Goal: Task Accomplishment & Management: Manage account settings

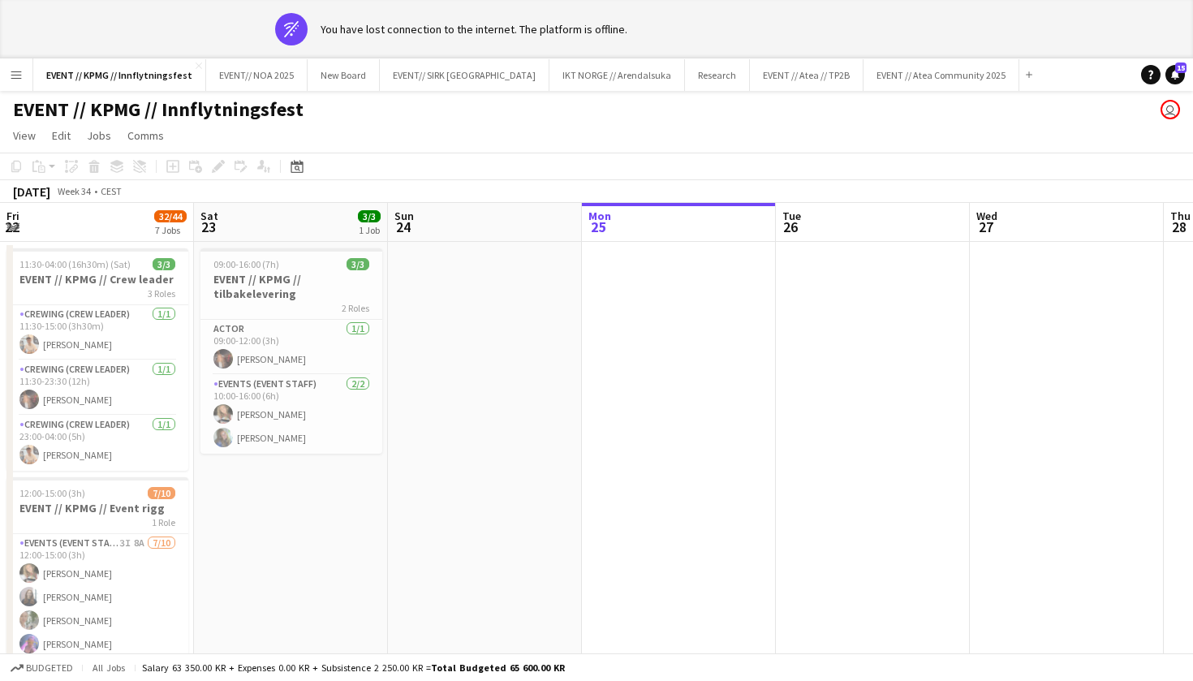
scroll to position [0, 388]
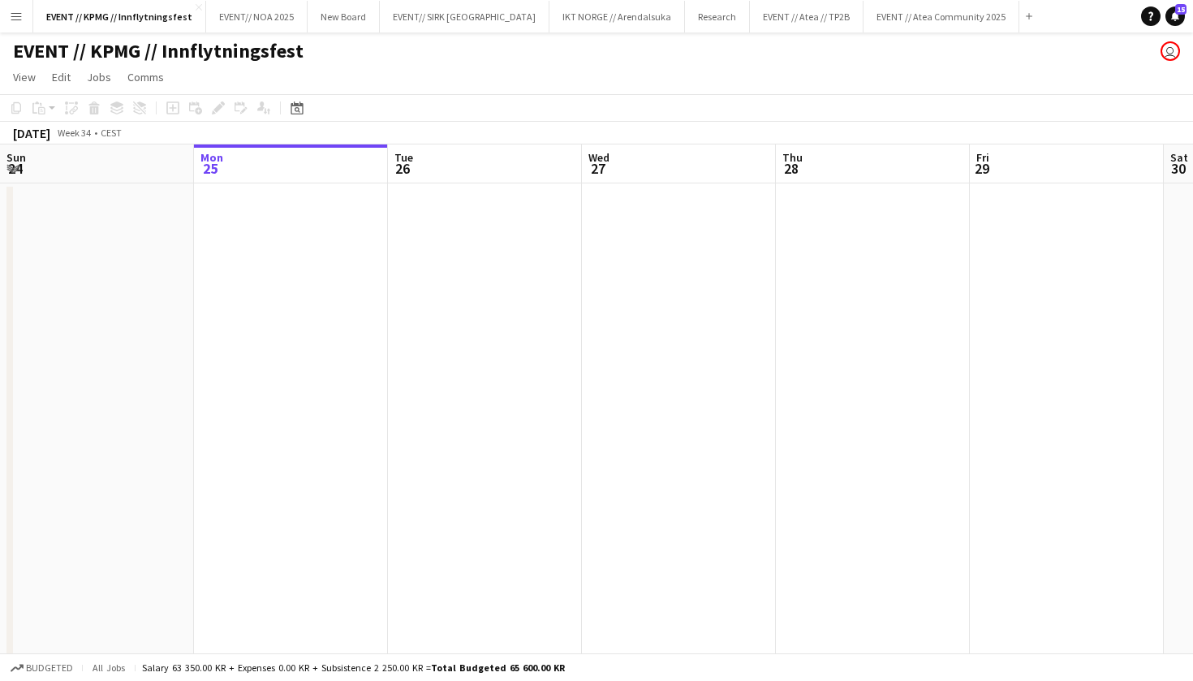
click at [16, 16] on app-icon "Menu" at bounding box center [16, 16] width 13 height 13
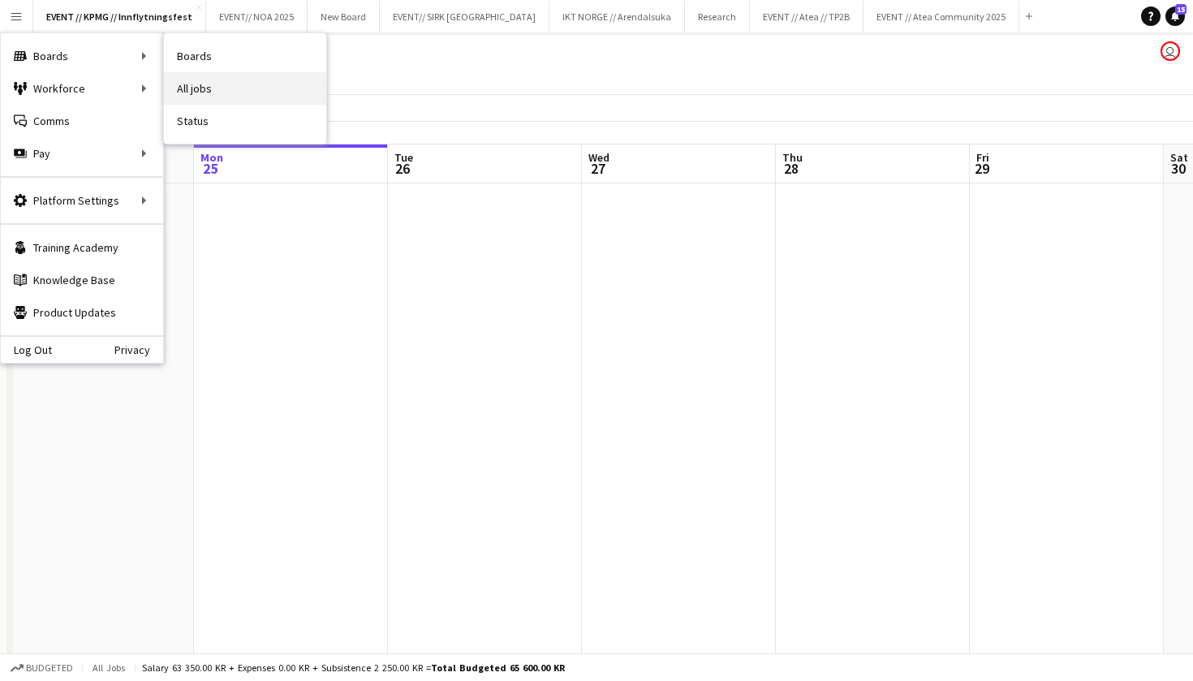
click at [213, 94] on link "All jobs" at bounding box center [245, 88] width 162 height 32
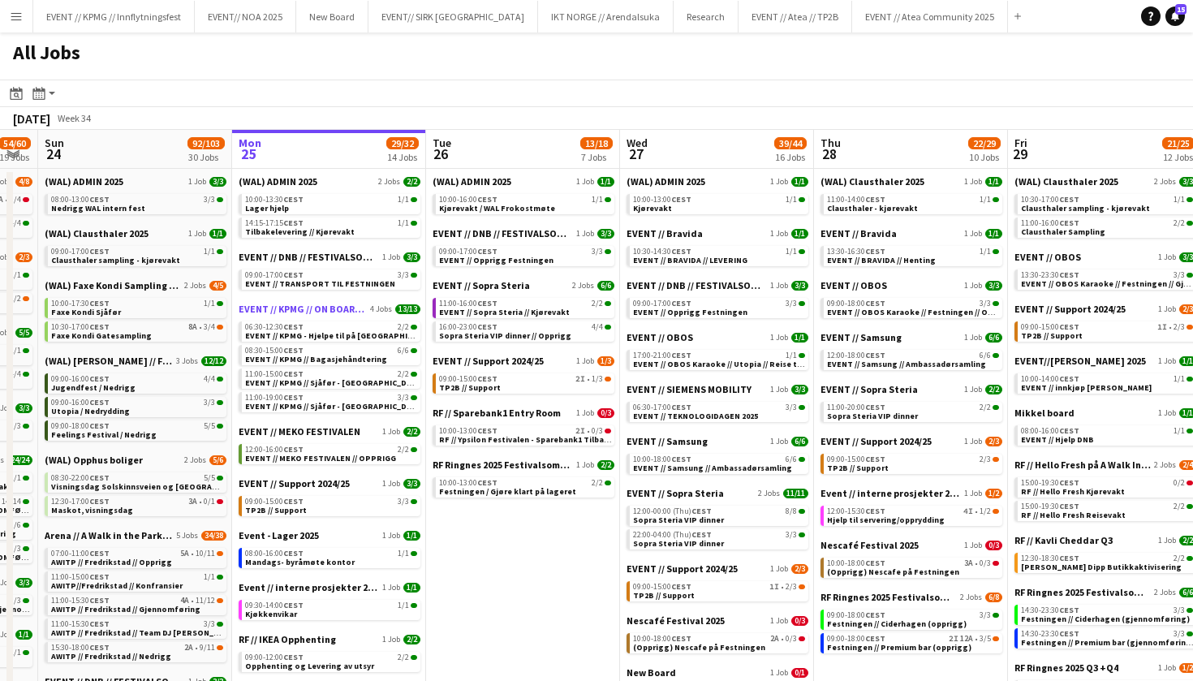
click at [311, 307] on span "EVENT // KPMG // ON BOARDING" at bounding box center [303, 309] width 128 height 12
click at [437, 71] on div "All Jobs" at bounding box center [596, 55] width 1193 height 47
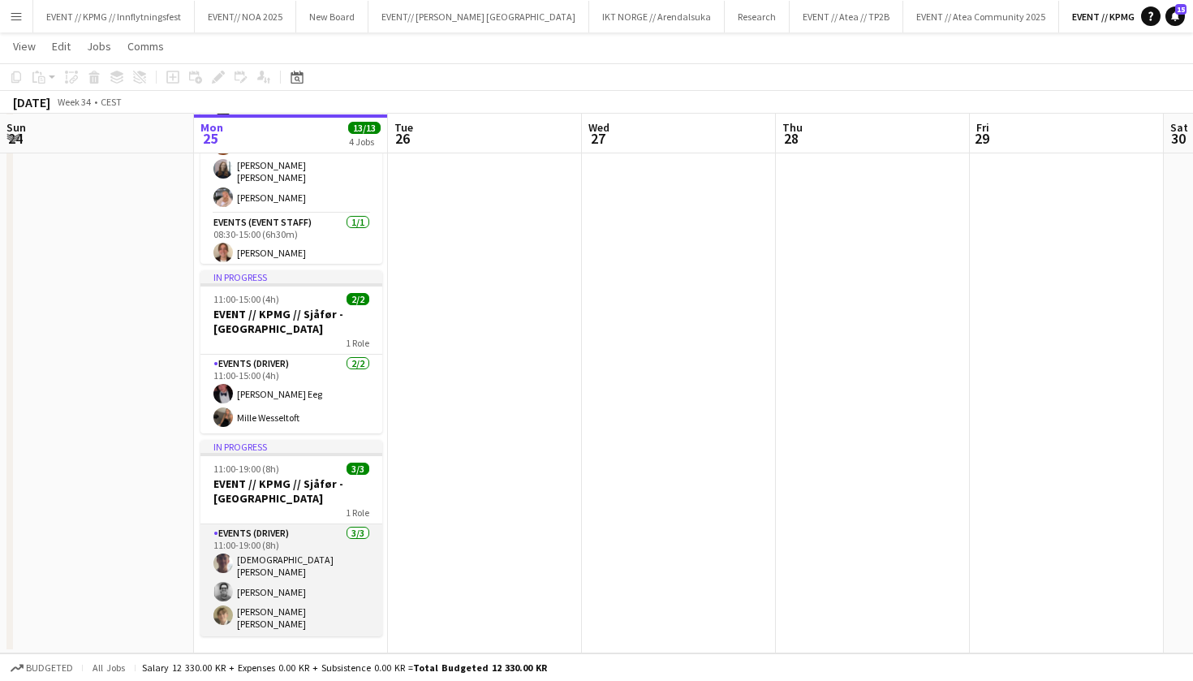
scroll to position [376, 0]
click at [306, 573] on app-card-role "Events (Driver) 3/3 11:00-19:00 (8h) Christian Tohje Christian Jensen Bastian S…" at bounding box center [291, 580] width 182 height 112
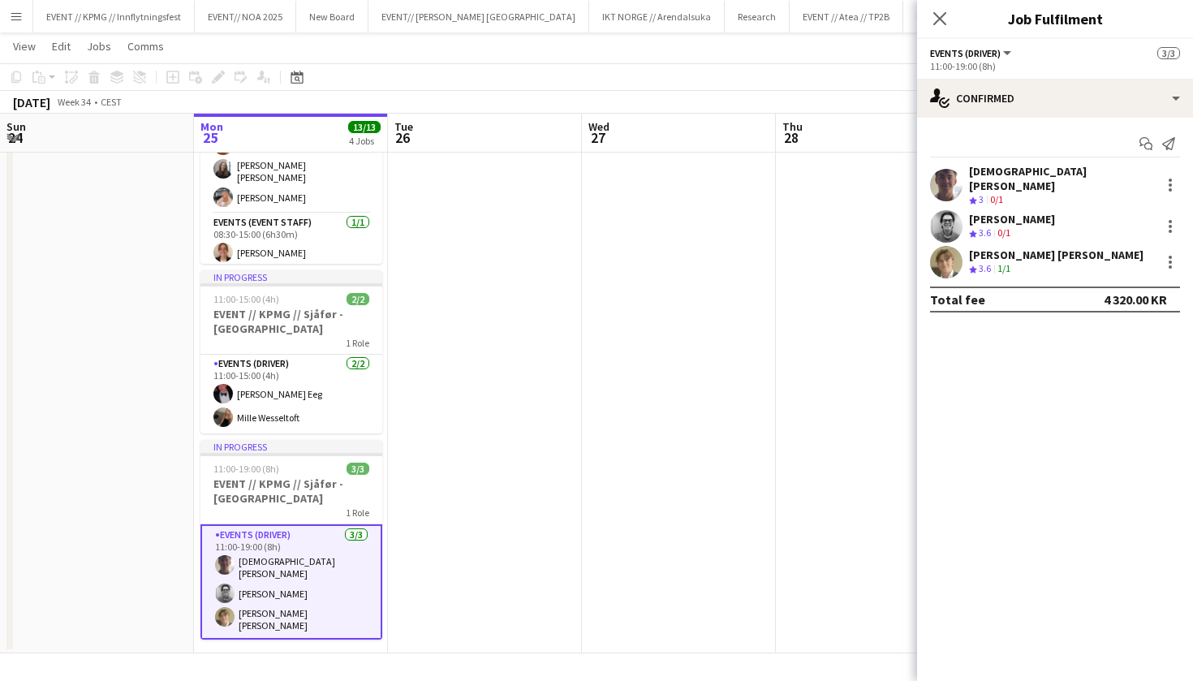
click at [960, 173] on app-user-avatar at bounding box center [946, 185] width 32 height 32
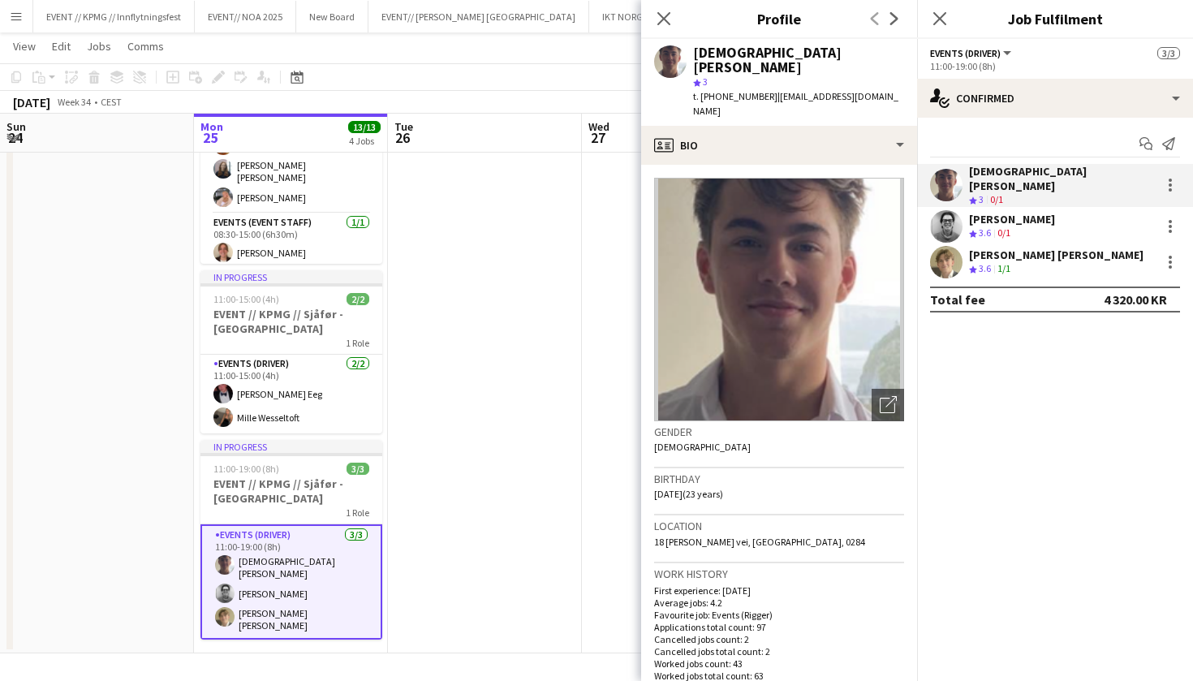
click at [957, 211] on app-user-avatar at bounding box center [946, 226] width 32 height 32
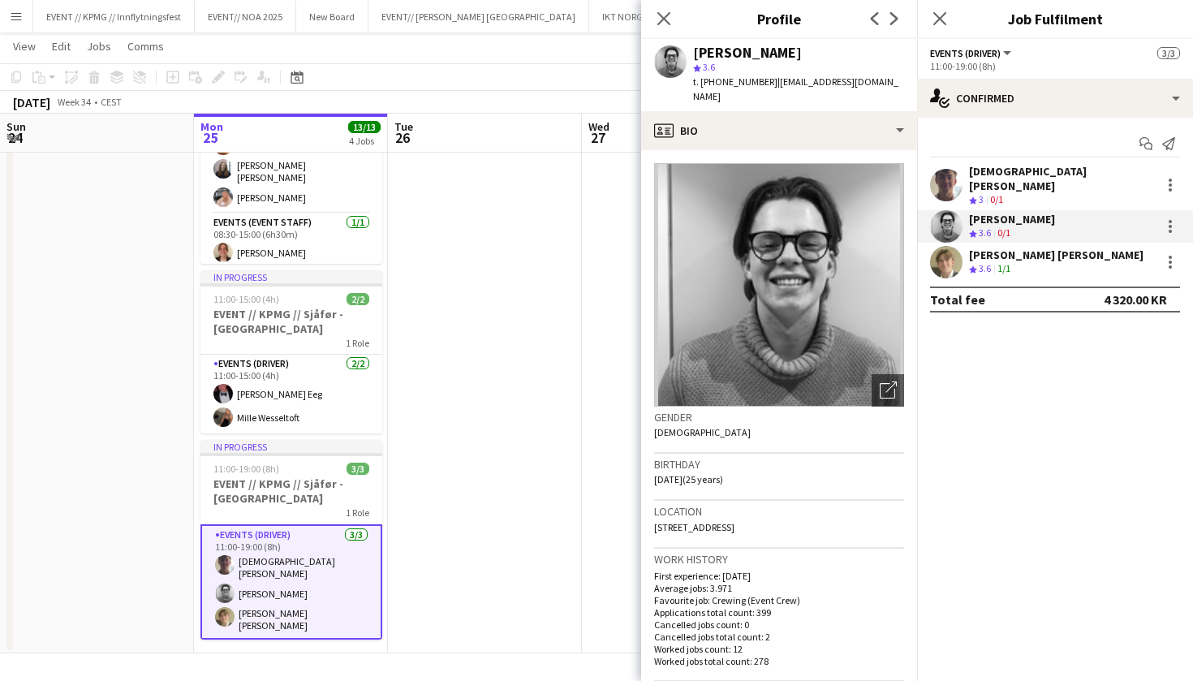
click at [947, 252] on app-user-avatar at bounding box center [946, 262] width 32 height 32
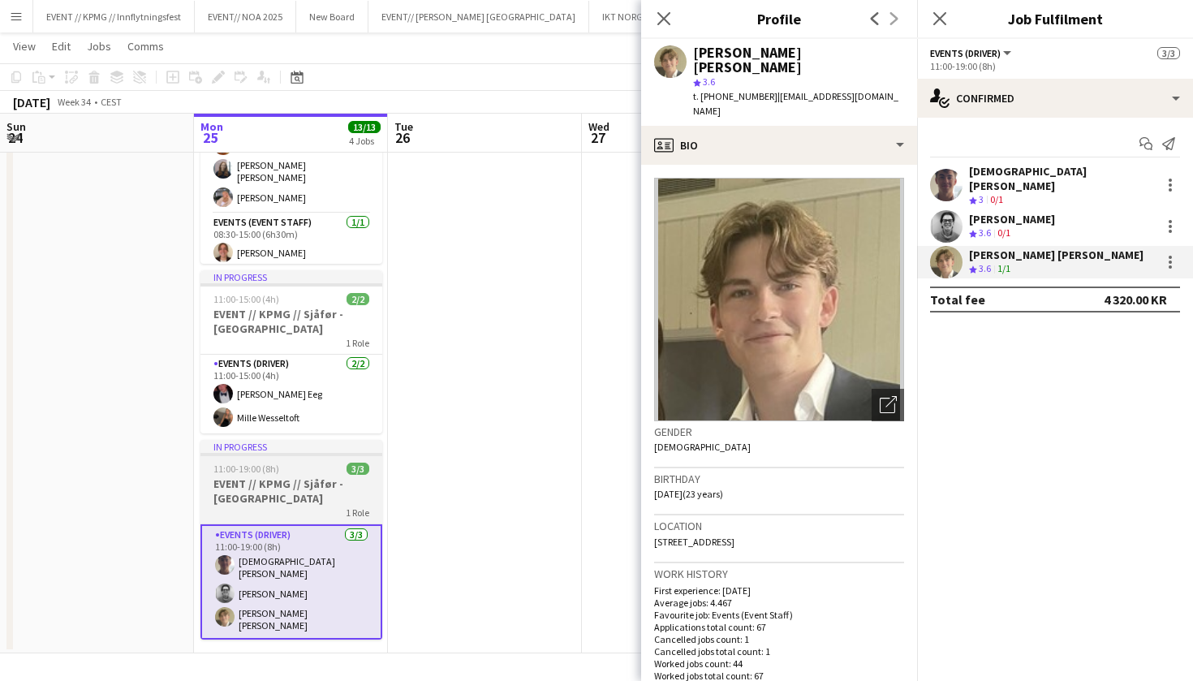
click at [307, 485] on h3 "EVENT // KPMG // Sjåfør - [GEOGRAPHIC_DATA]" at bounding box center [291, 490] width 182 height 29
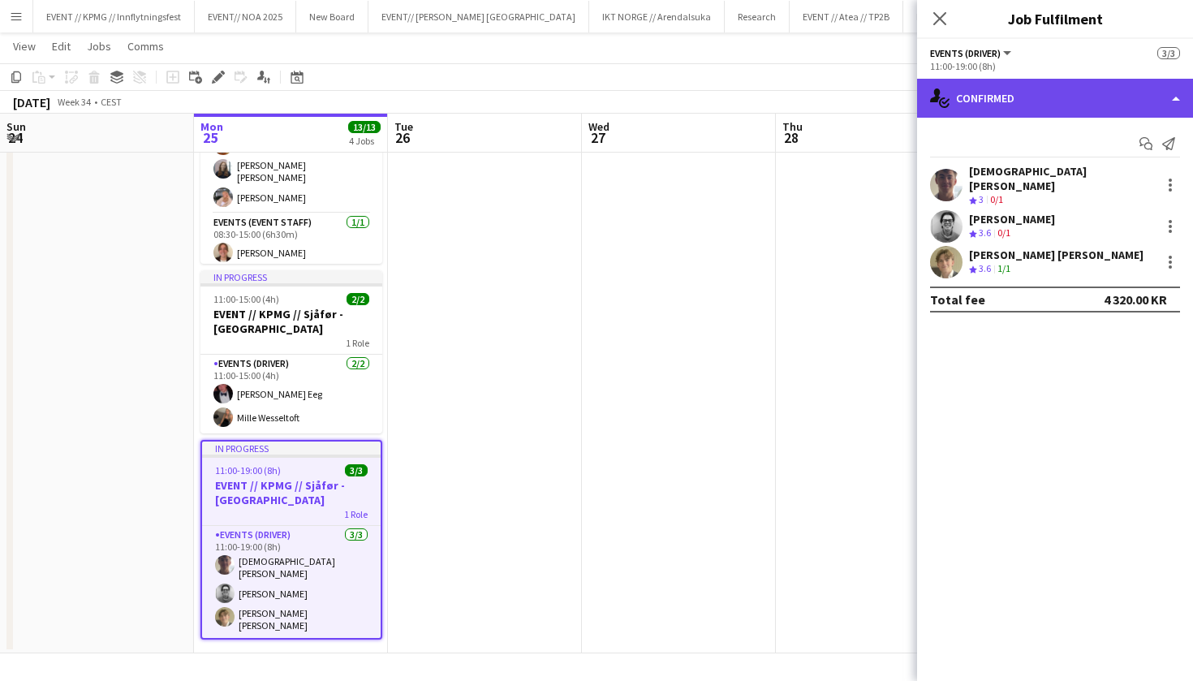
click at [997, 93] on div "single-neutral-actions-check-2 Confirmed" at bounding box center [1055, 98] width 276 height 39
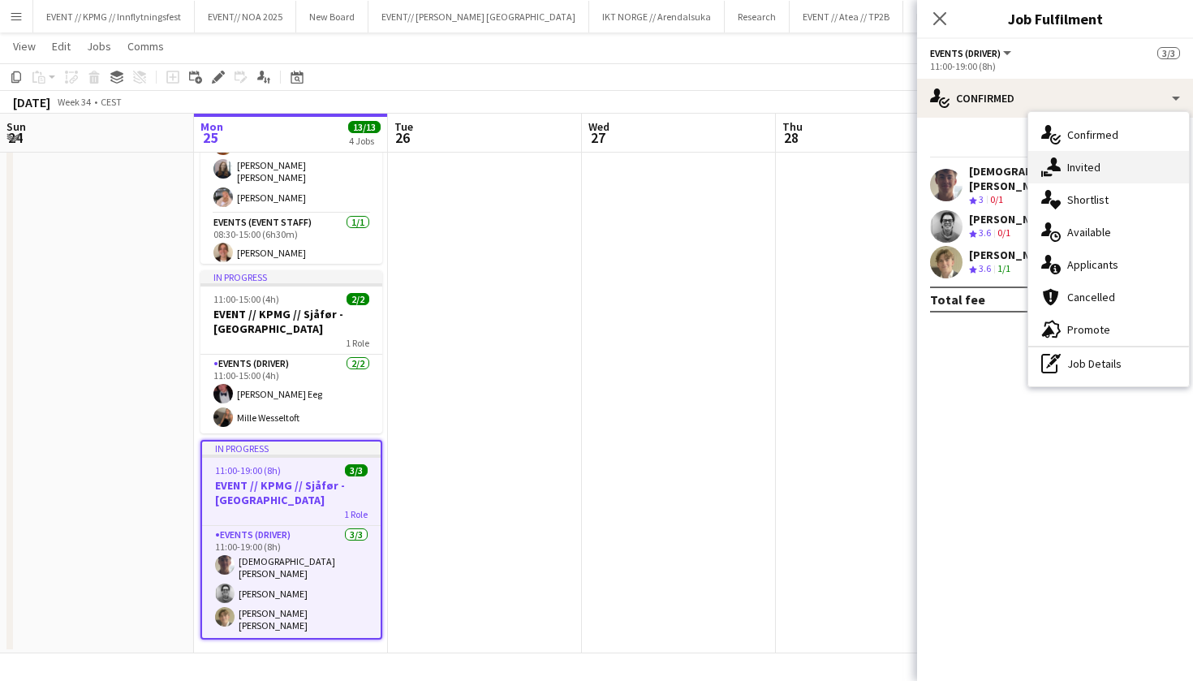
click at [1065, 172] on div "single-neutral-actions-share-1 Invited" at bounding box center [1108, 167] width 161 height 32
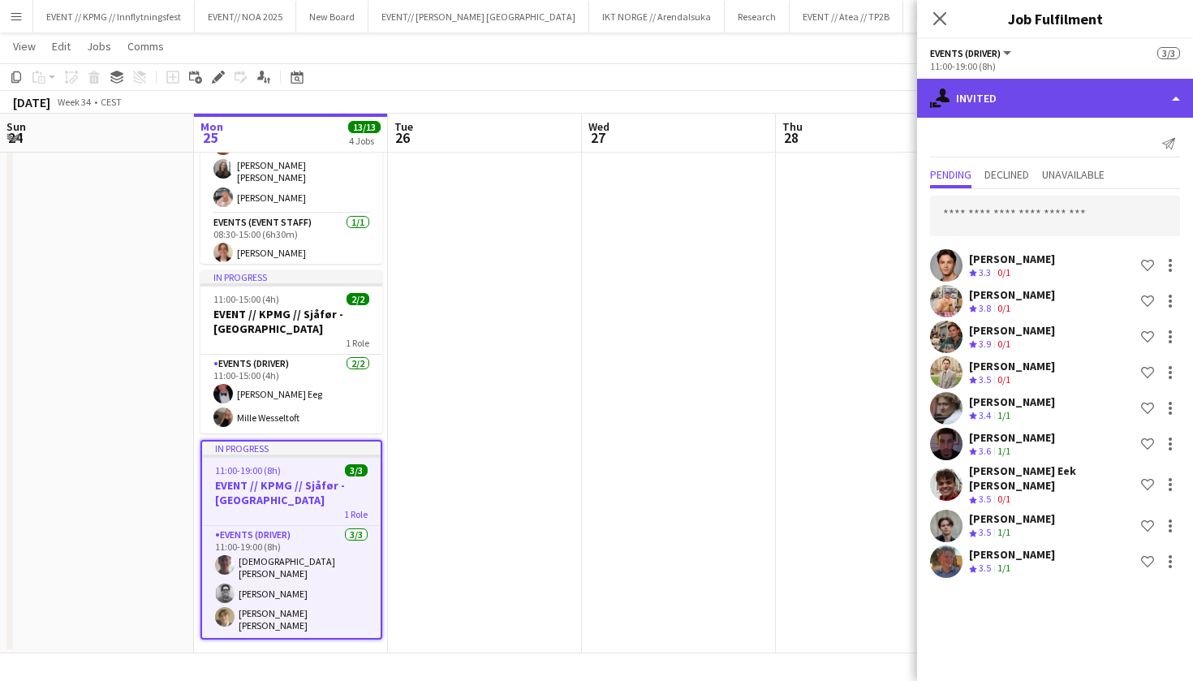
click at [1056, 116] on div "single-neutral-actions-share-1 Invited" at bounding box center [1055, 98] width 276 height 39
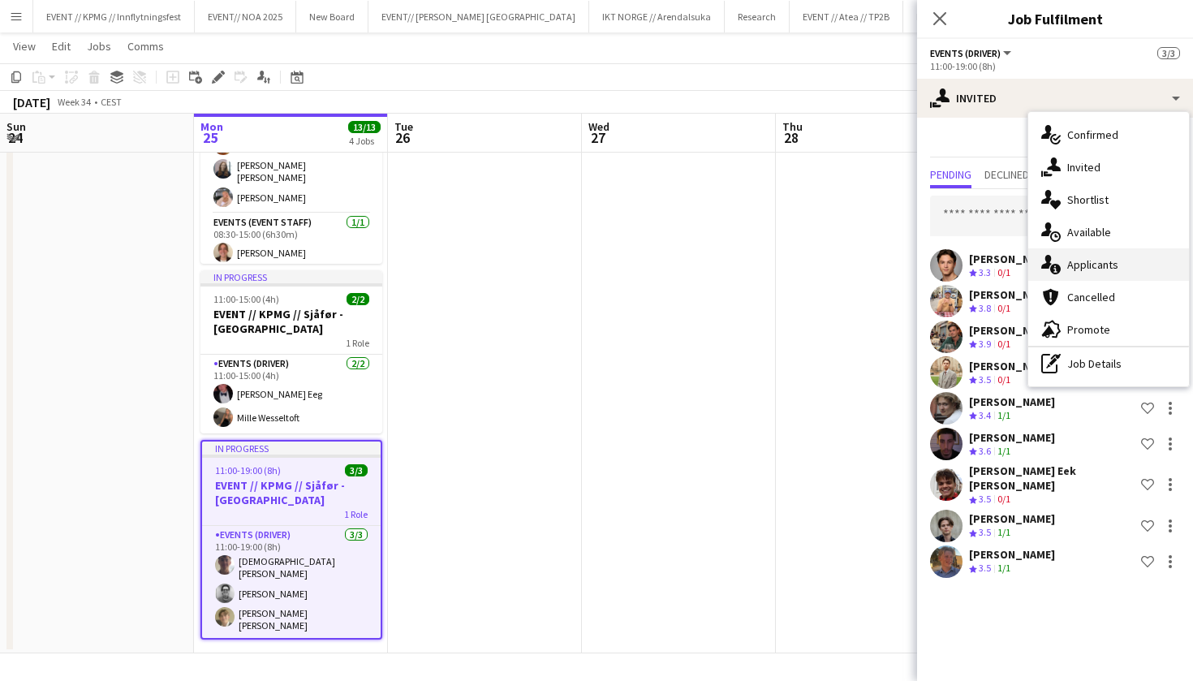
click at [1108, 267] on div "single-neutral-actions-information Applicants" at bounding box center [1108, 264] width 161 height 32
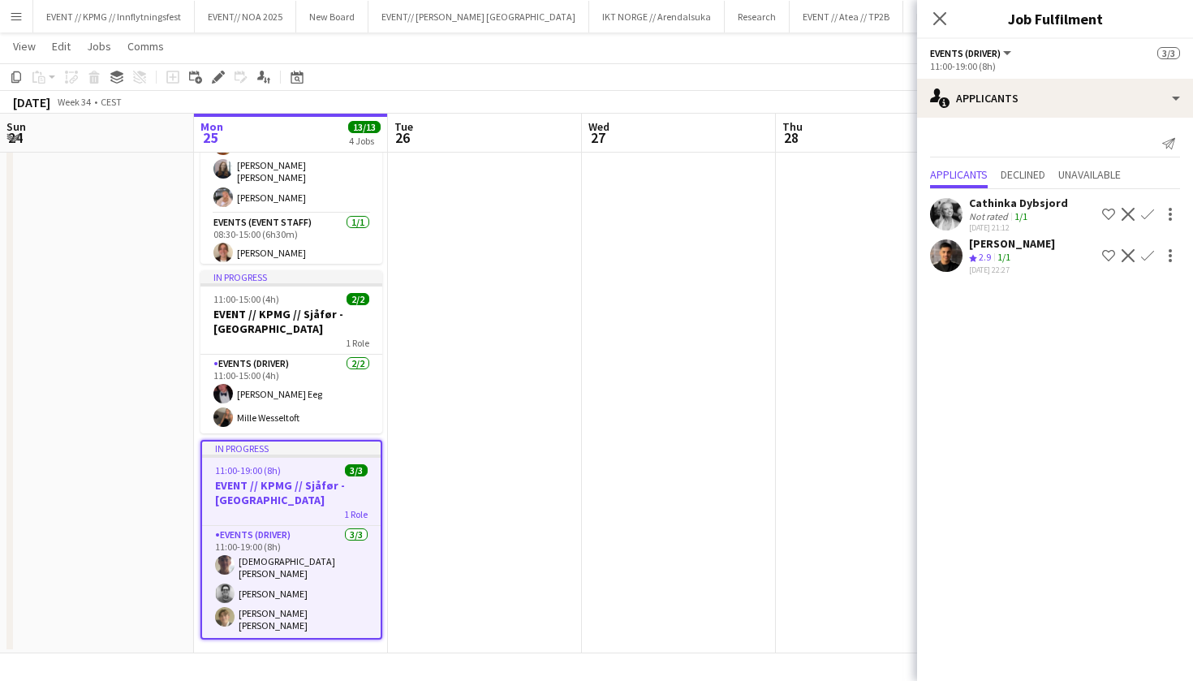
click at [950, 270] on app-user-avatar at bounding box center [946, 255] width 32 height 32
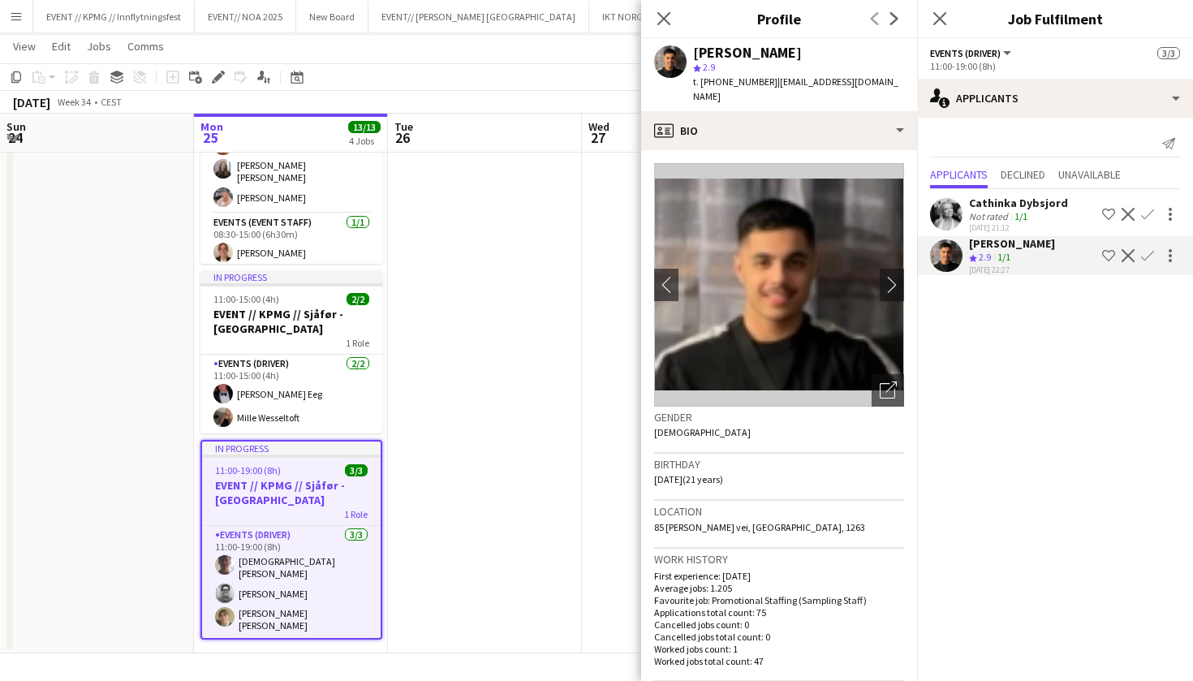
click at [941, 212] on app-user-avatar at bounding box center [946, 214] width 32 height 32
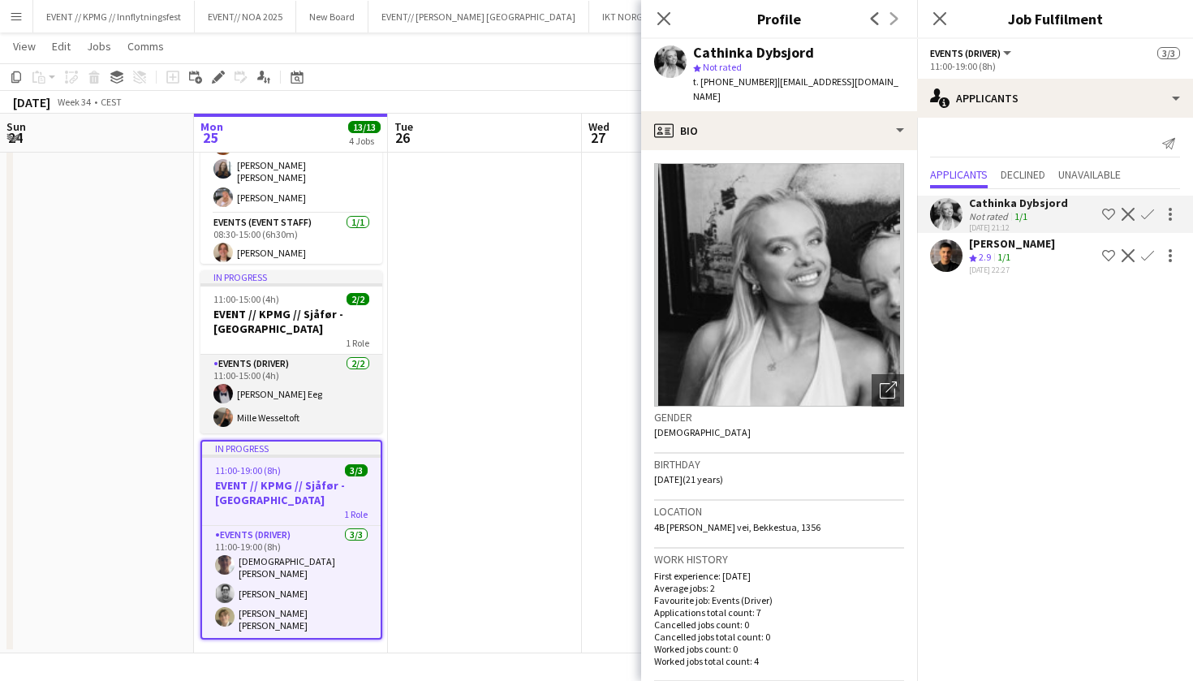
click at [319, 386] on app-card-role "Events (Driver) 2/2 11:00-15:00 (4h) Birk Eeg Mille Wesseltoft" at bounding box center [291, 394] width 182 height 79
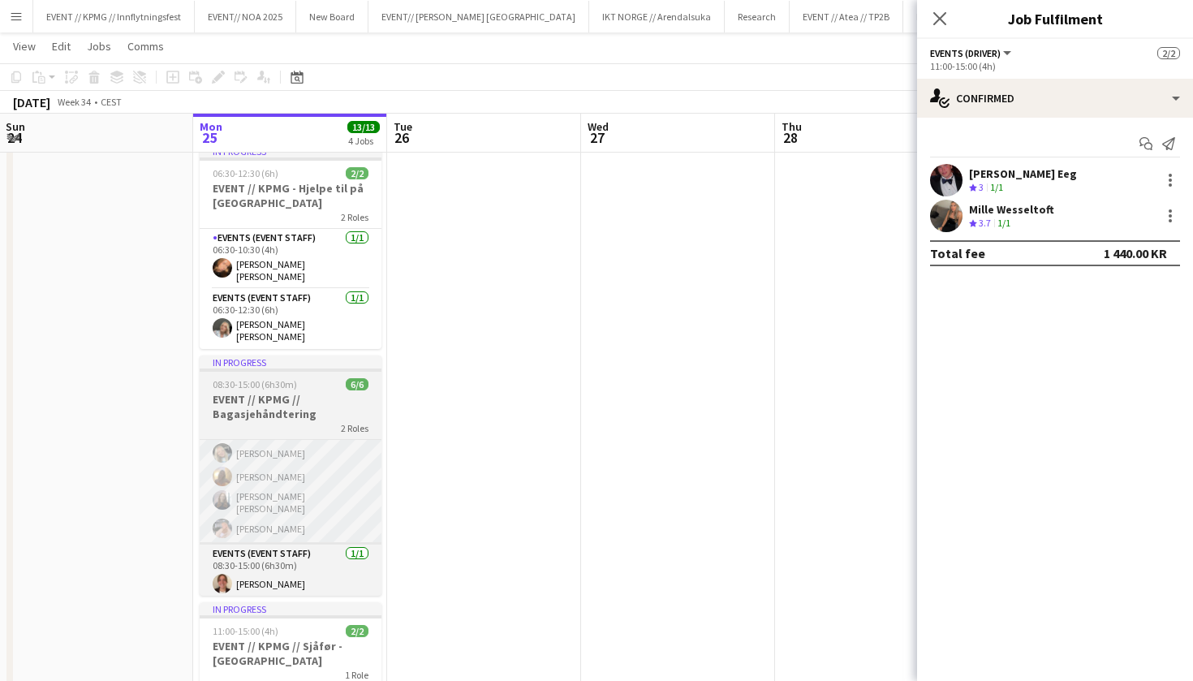
scroll to position [49, 0]
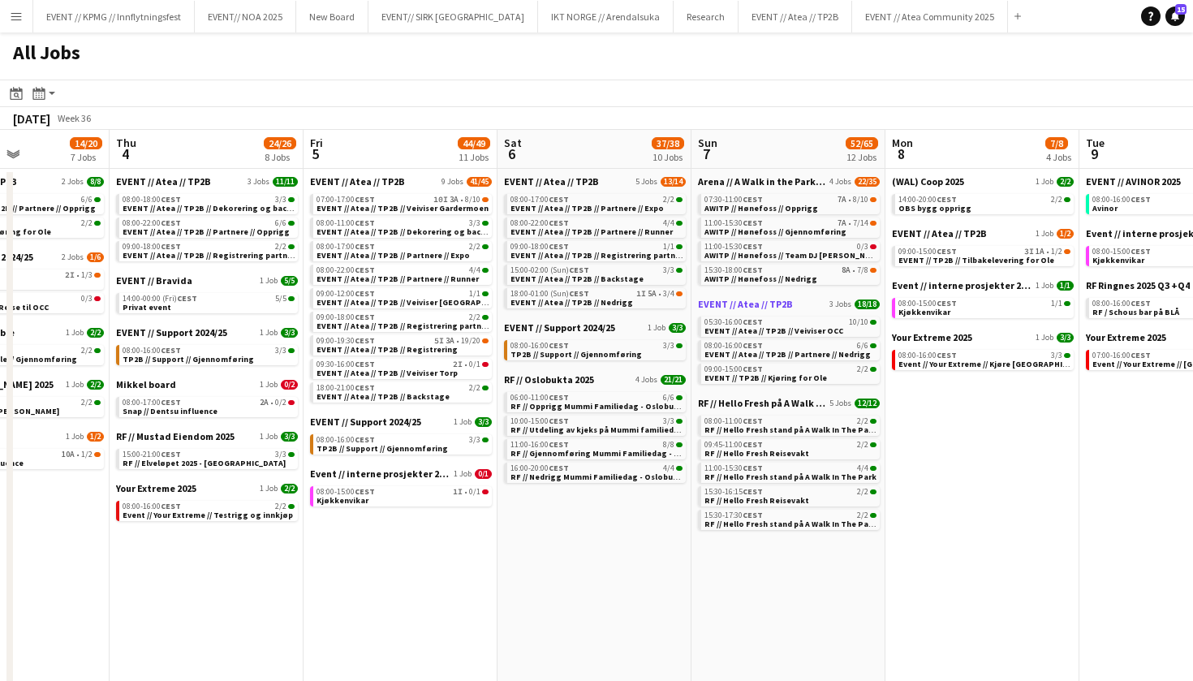
scroll to position [4, 0]
